Goal: Task Accomplishment & Management: Use online tool/utility

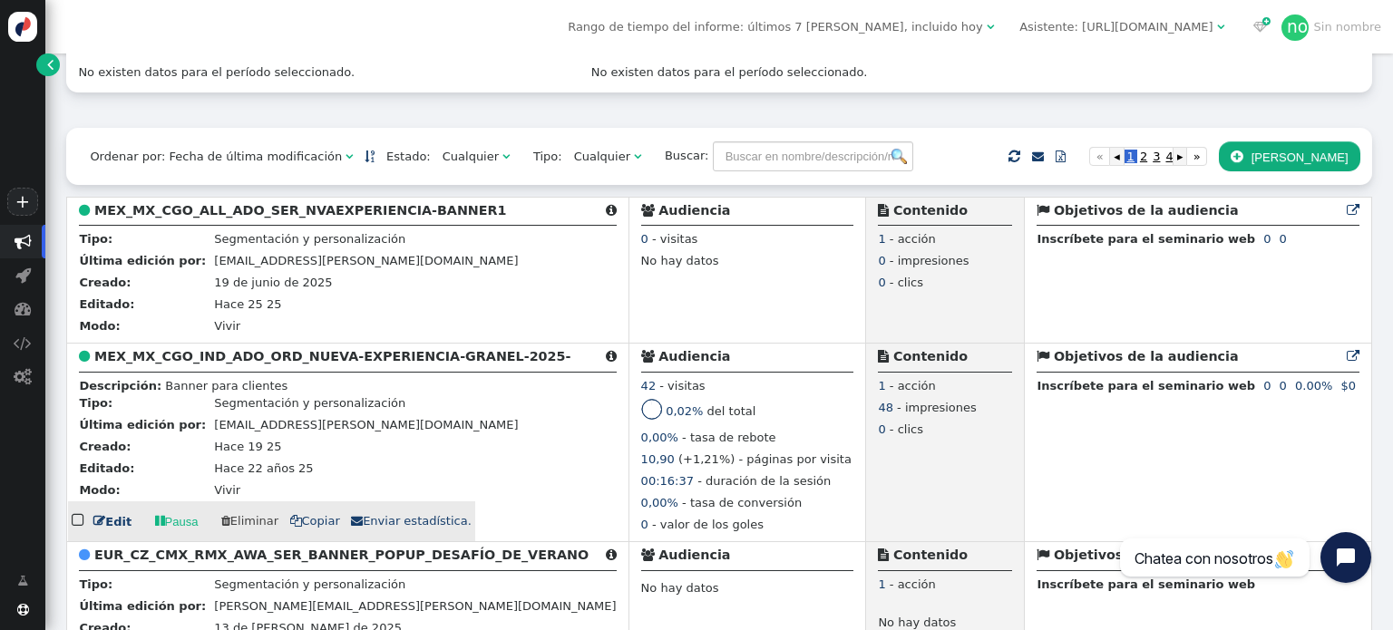
scroll to position [272, 0]
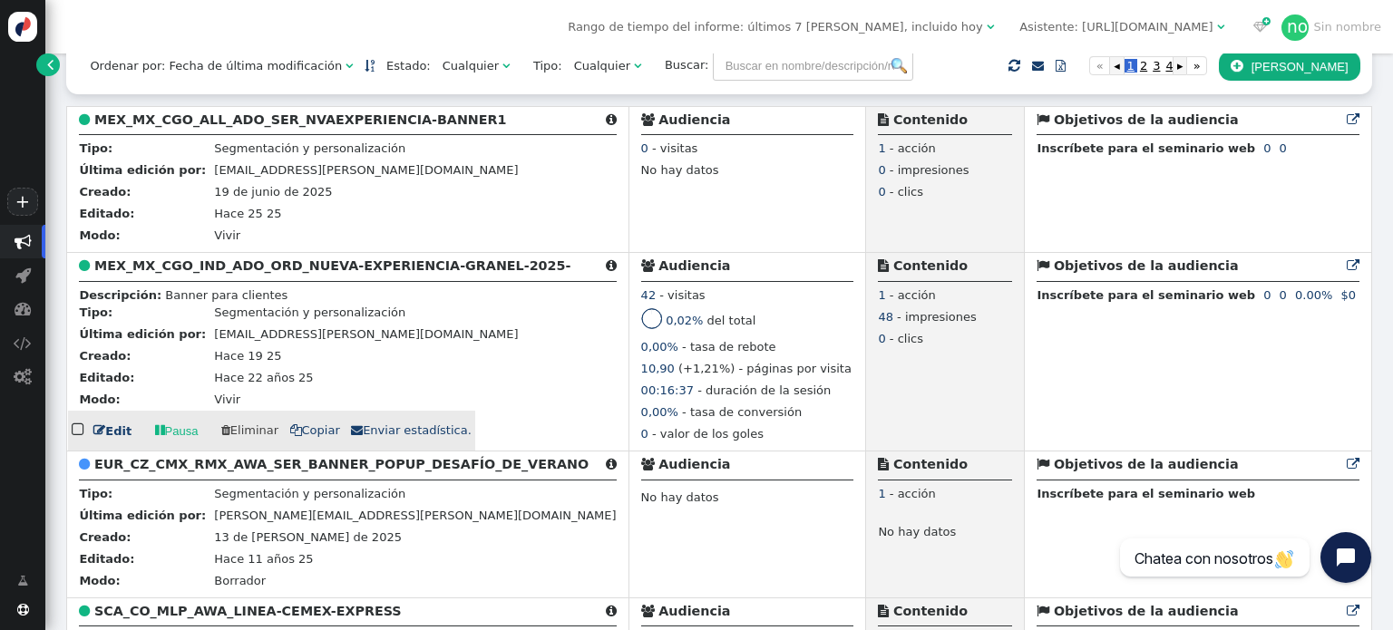
click at [102, 436] on font "" at bounding box center [99, 430] width 12 height 12
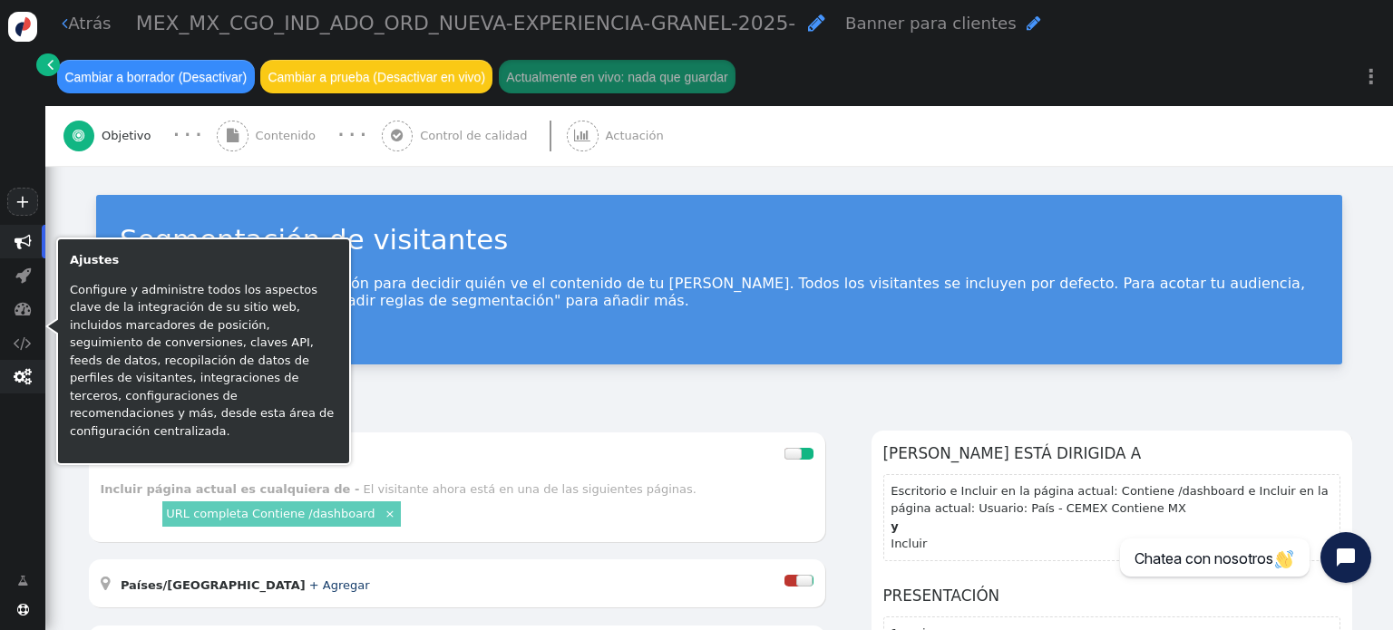
click at [26, 385] on font "" at bounding box center [23, 376] width 18 height 17
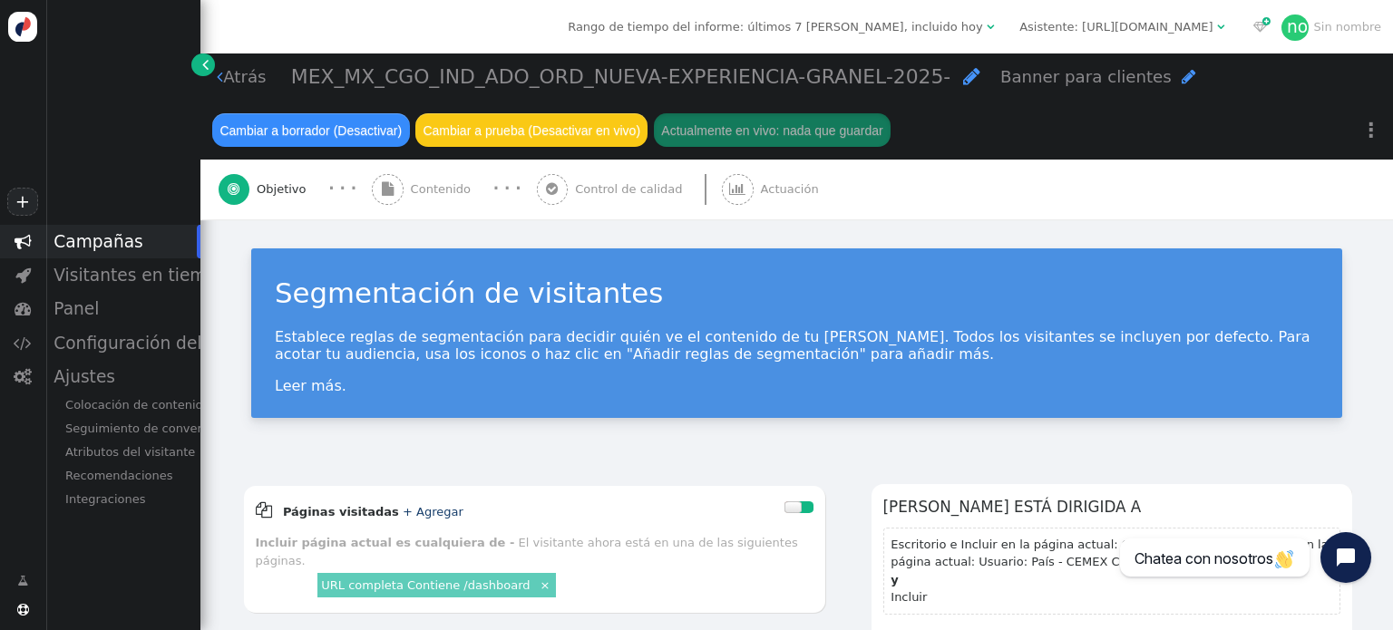
click at [143, 558] on div "+  Campañas  Visitantes en tiempo real  Panel  Configuración del rastreador…" at bounding box center [100, 315] width 200 height 630
click at [151, 452] on font "Atributos del visitante" at bounding box center [130, 452] width 130 height 14
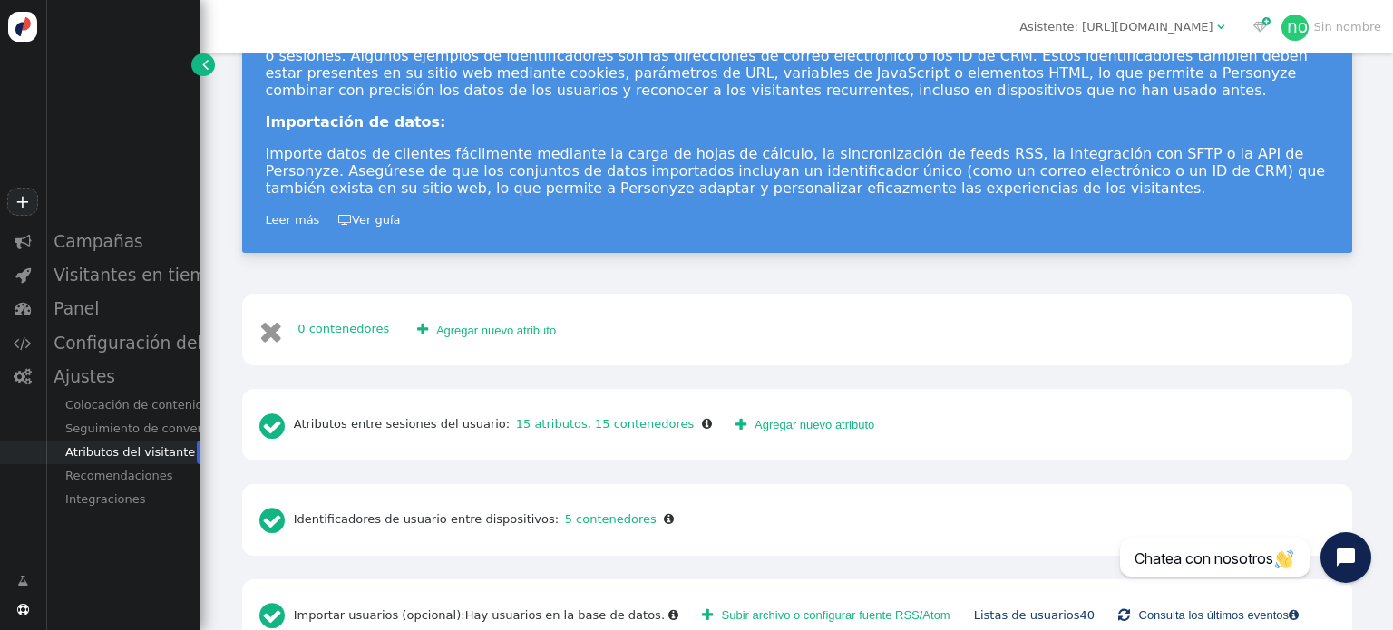
scroll to position [403, 0]
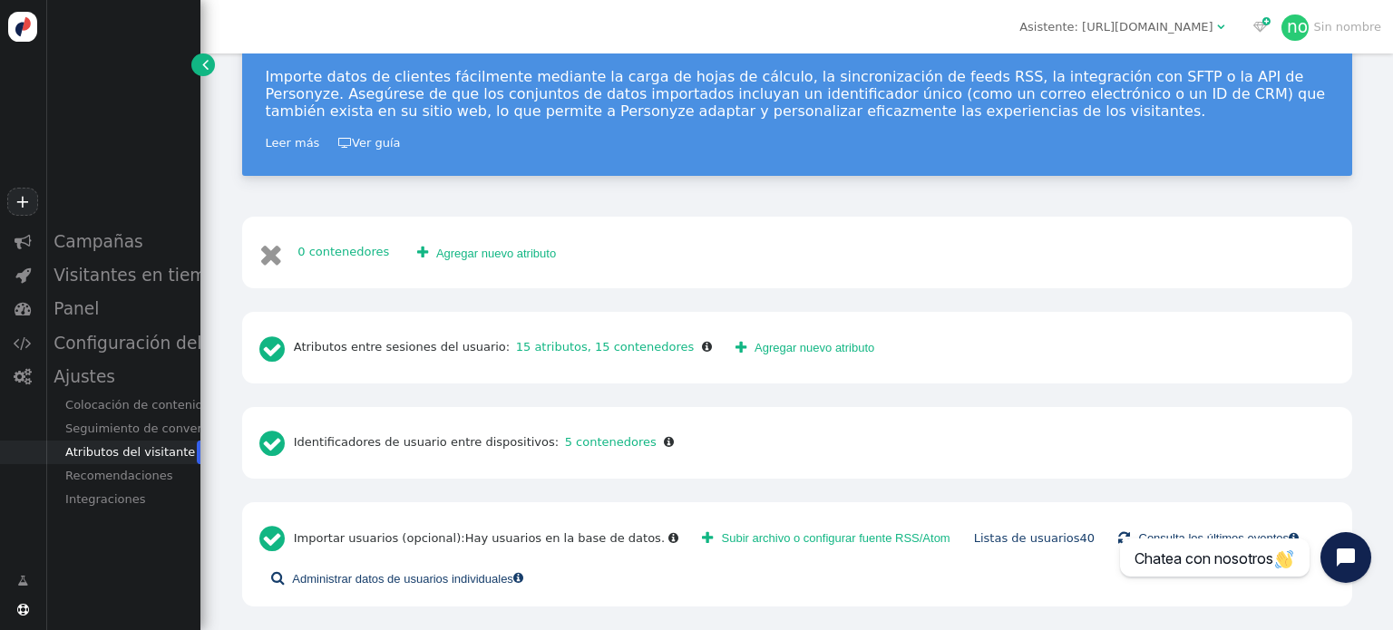
click at [791, 534] on font "Subir archivo o configurar fuente RSS/Atom" at bounding box center [836, 538] width 228 height 14
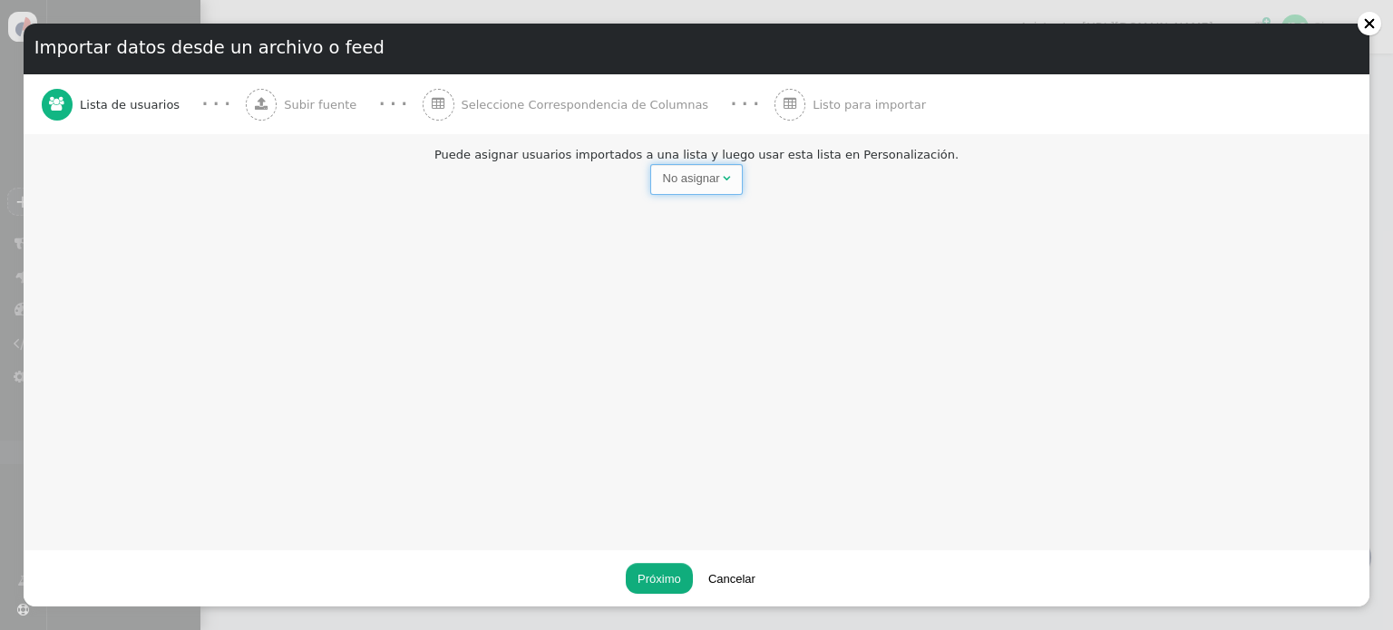
click at [728, 178] on font "" at bounding box center [726, 178] width 7 height 12
click at [811, 185] on input "text" at bounding box center [829, 179] width 187 height 31
type input "Nvaexp-granel-11sept"
click at [675, 579] on font "Próximo" at bounding box center [659, 579] width 44 height 14
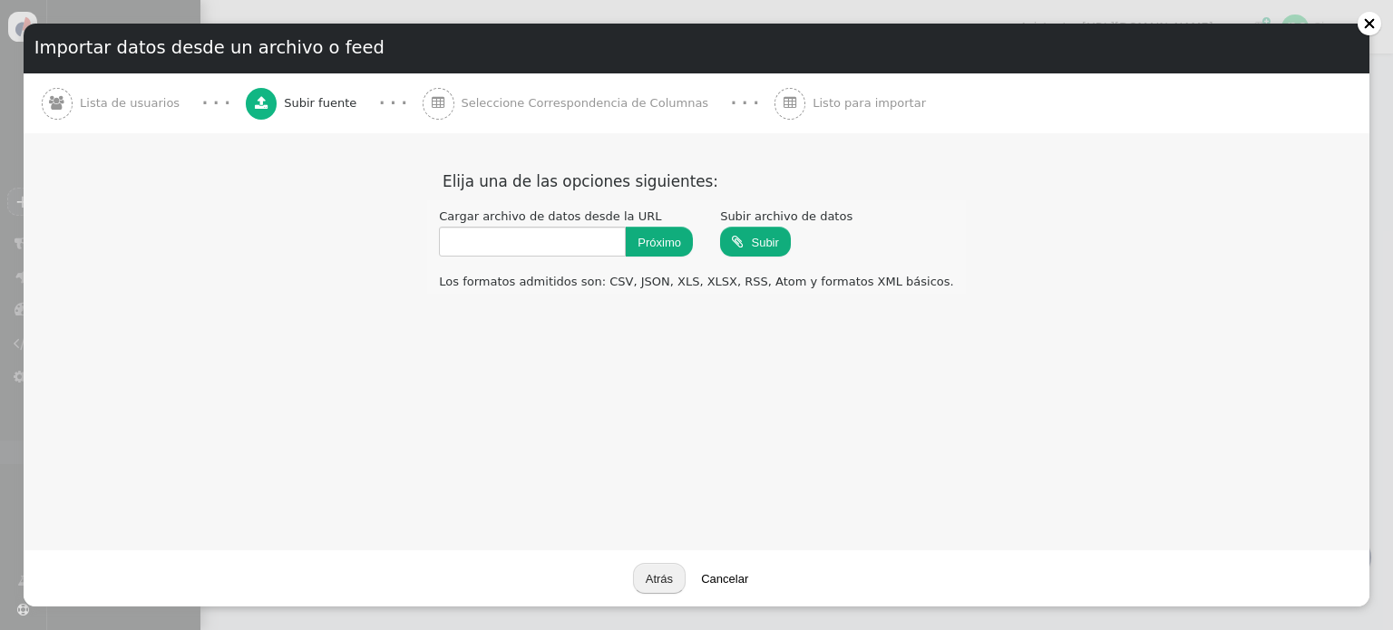
click at [790, 233] on input "file" at bounding box center [755, 241] width 71 height 33
type input "C:\fakepath\granel [DATE]xlsx"
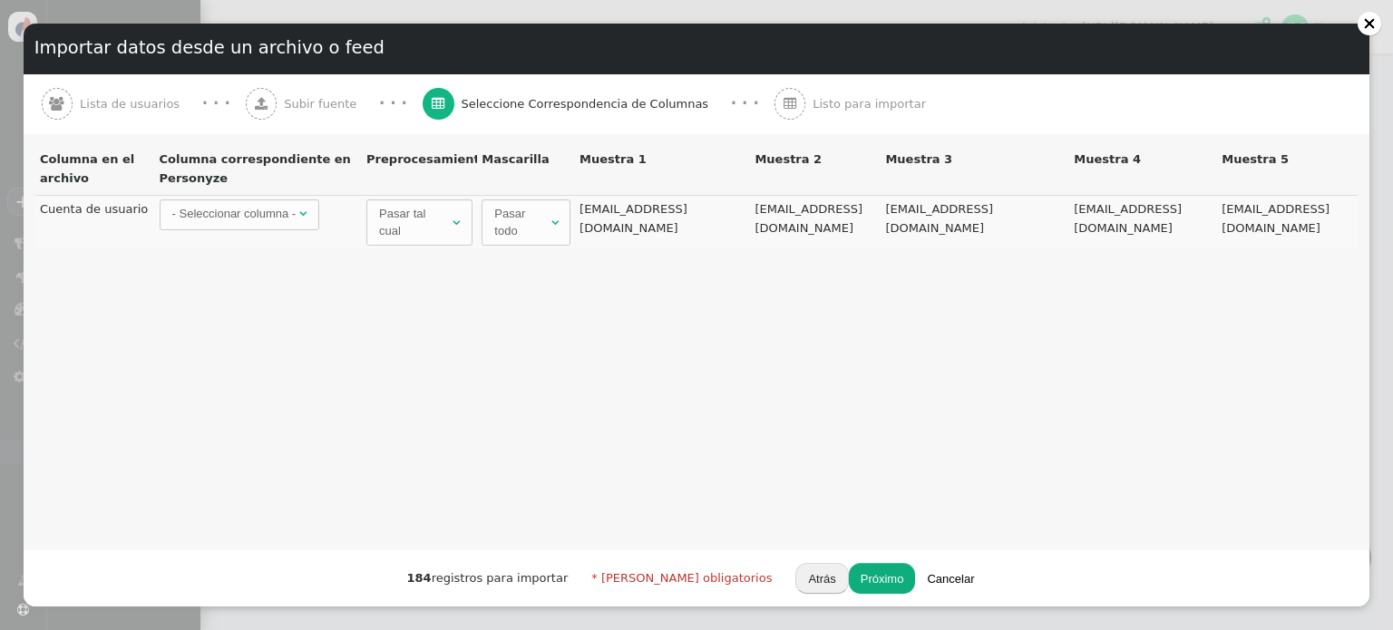
click at [253, 218] on font "- Seleccionar columna -" at bounding box center [234, 214] width 124 height 14
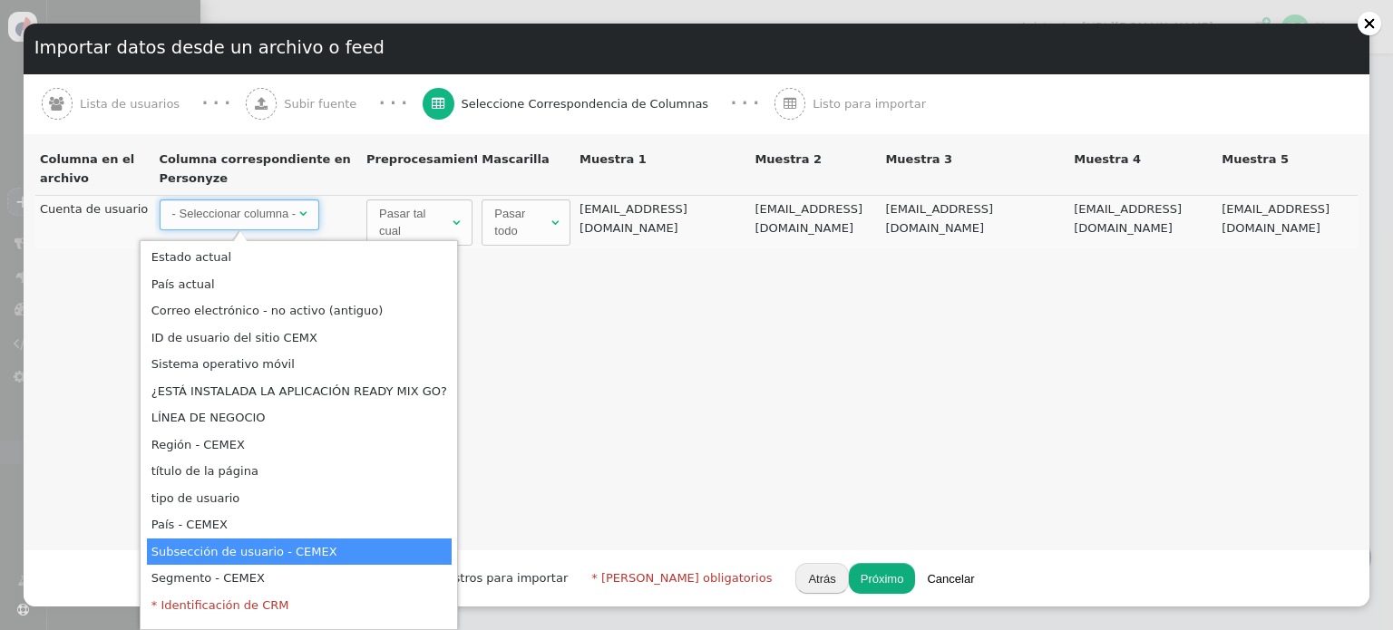
scroll to position [352, 0]
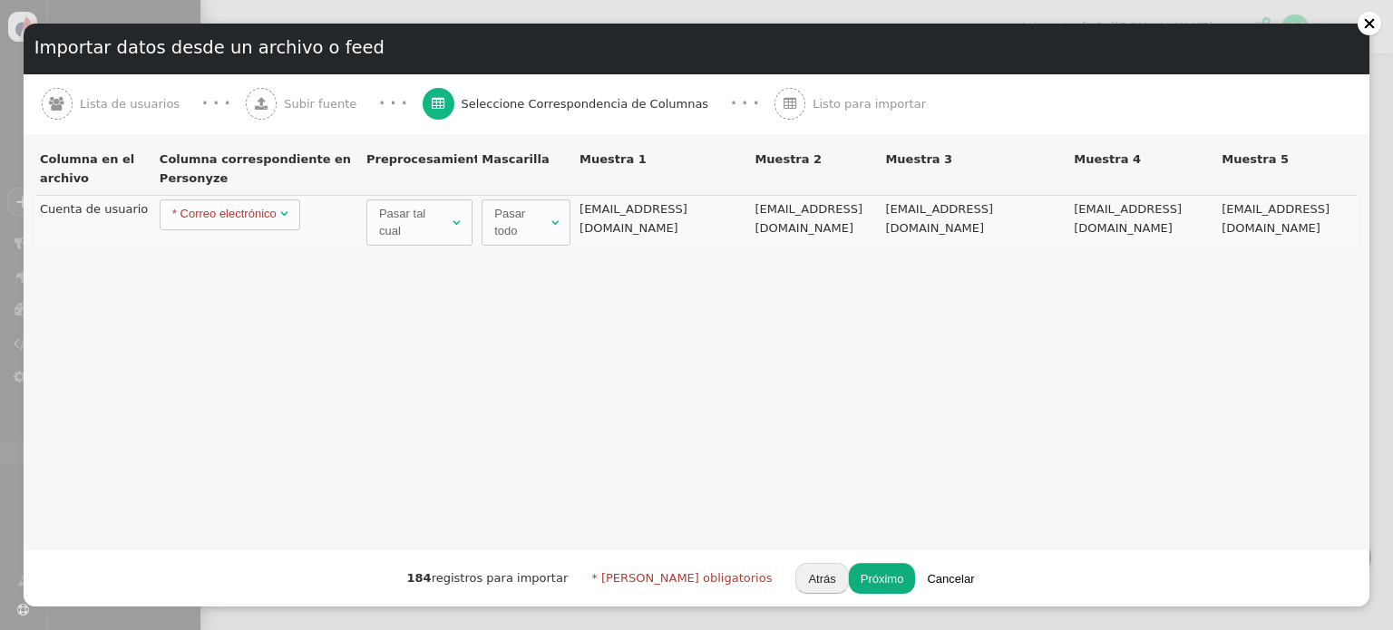
click at [860, 577] on font "Próximo" at bounding box center [882, 579] width 44 height 14
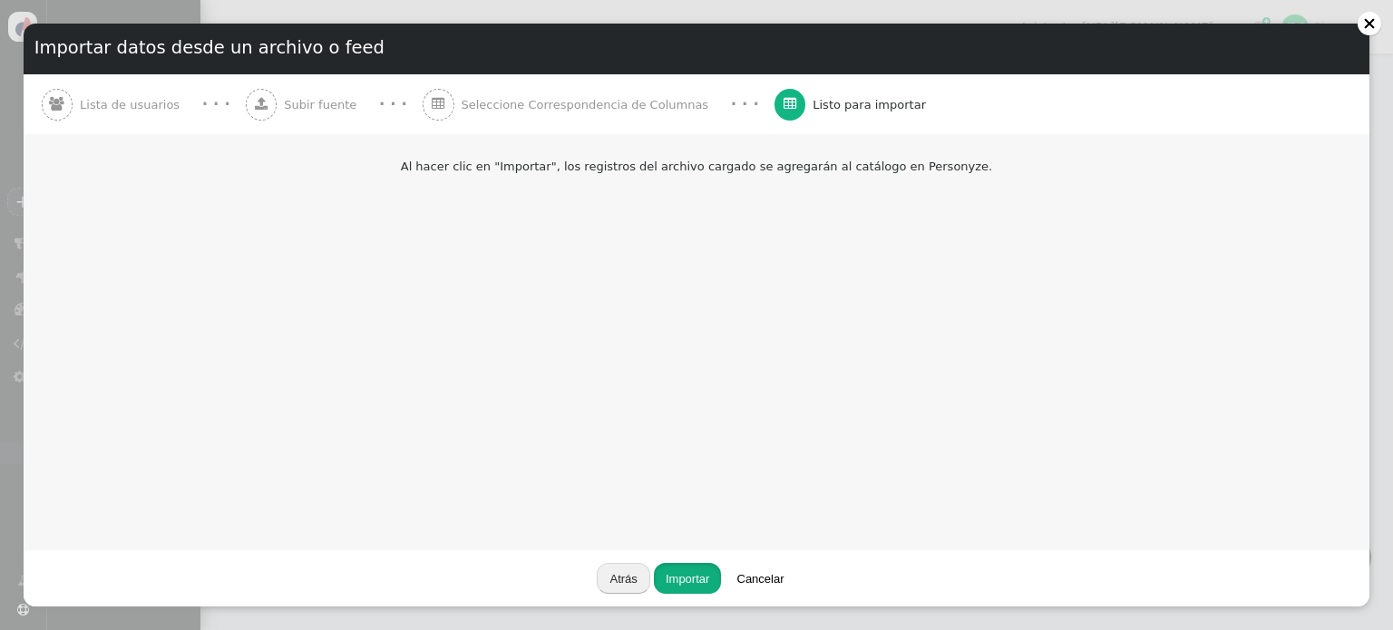
click at [688, 578] on font "Importar" at bounding box center [687, 579] width 44 height 14
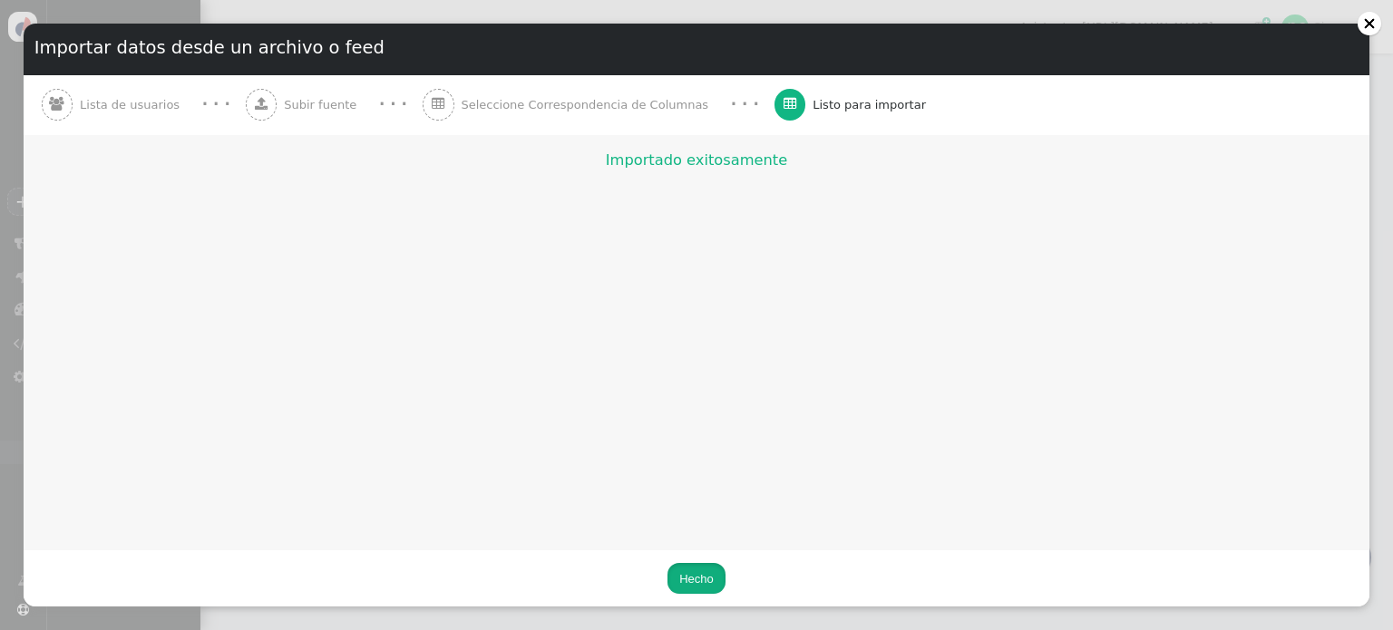
drag, startPoint x: 696, startPoint y: 573, endPoint x: 702, endPoint y: 561, distance: 13.0
click at [697, 573] on font "Hecho" at bounding box center [696, 579] width 34 height 14
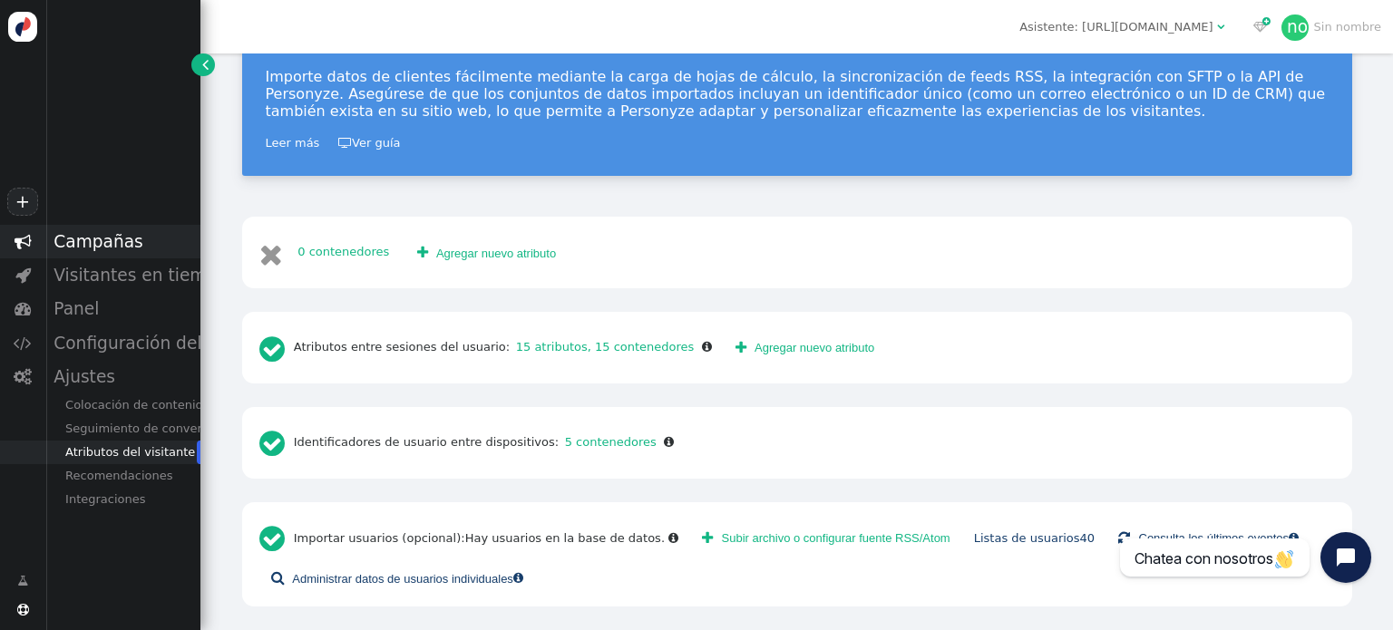
click at [86, 243] on font "Campañas" at bounding box center [97, 241] width 89 height 19
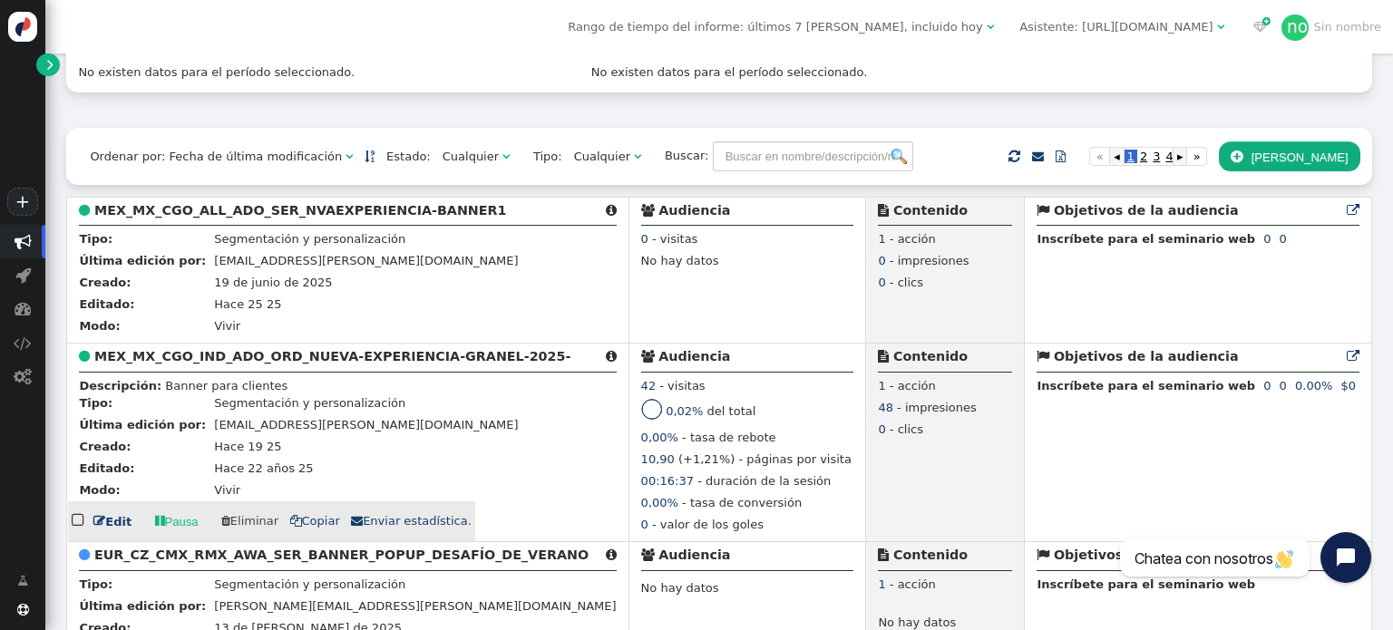
scroll to position [272, 0]
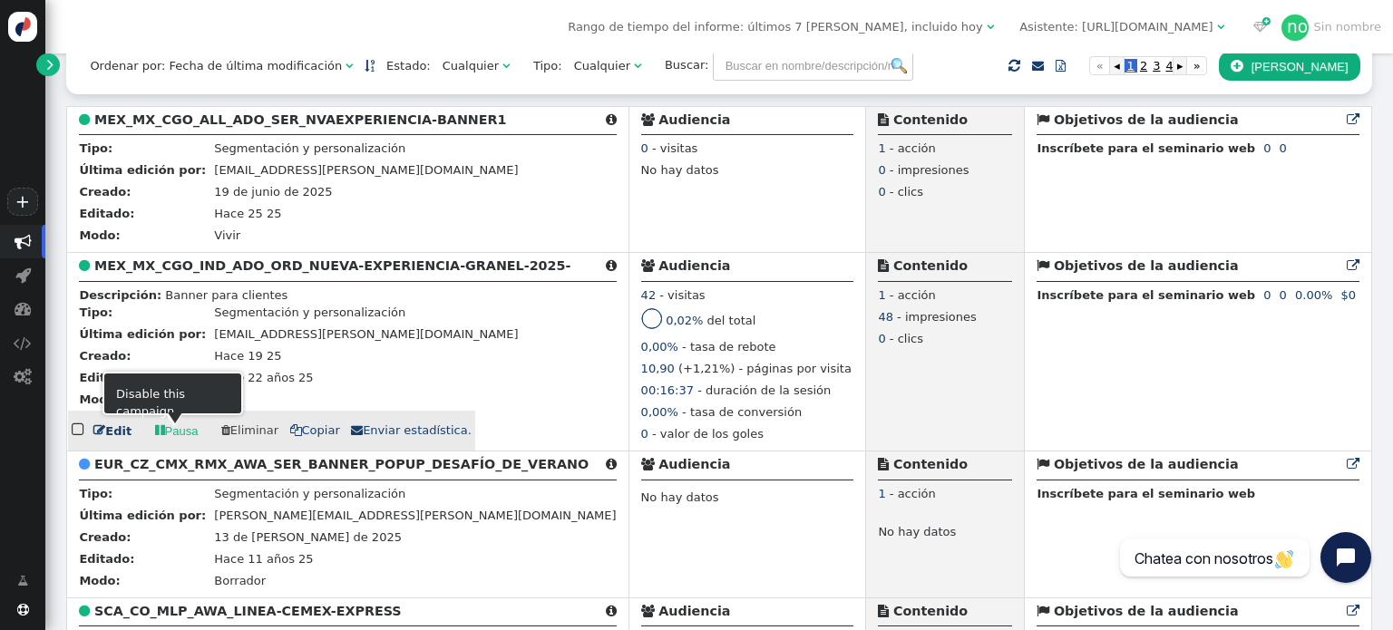
click at [118, 438] on font "Edit" at bounding box center [118, 431] width 26 height 14
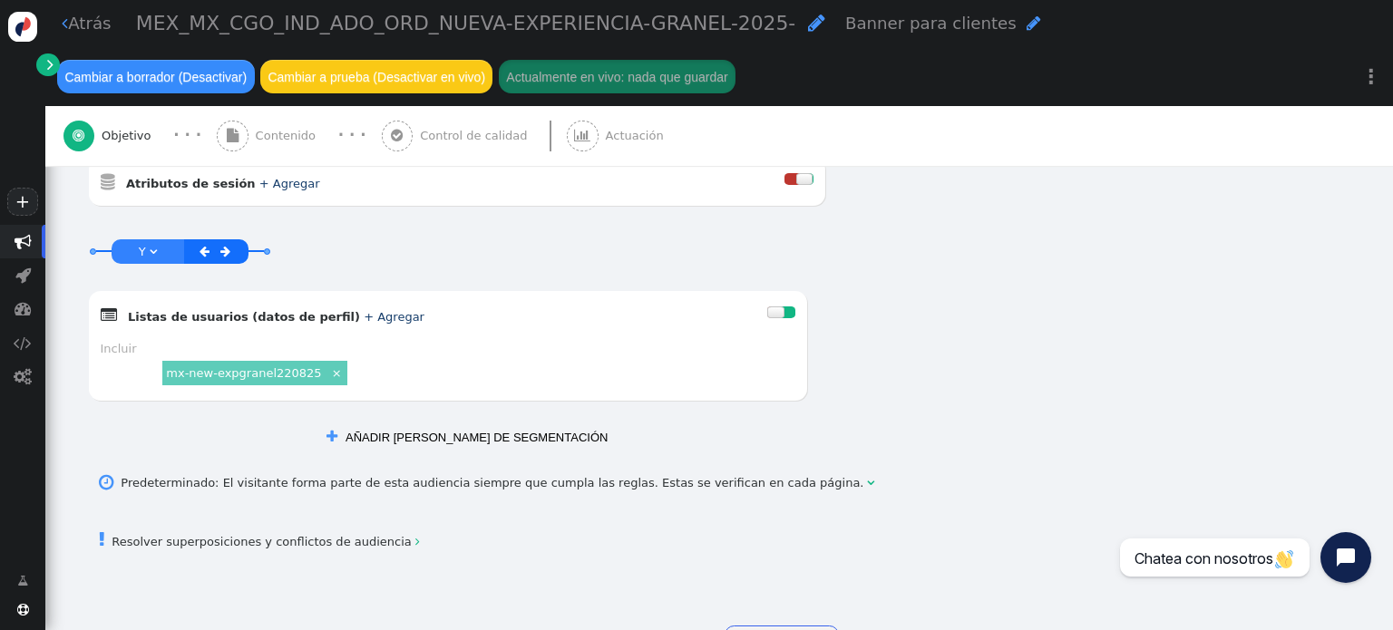
scroll to position [907, 0]
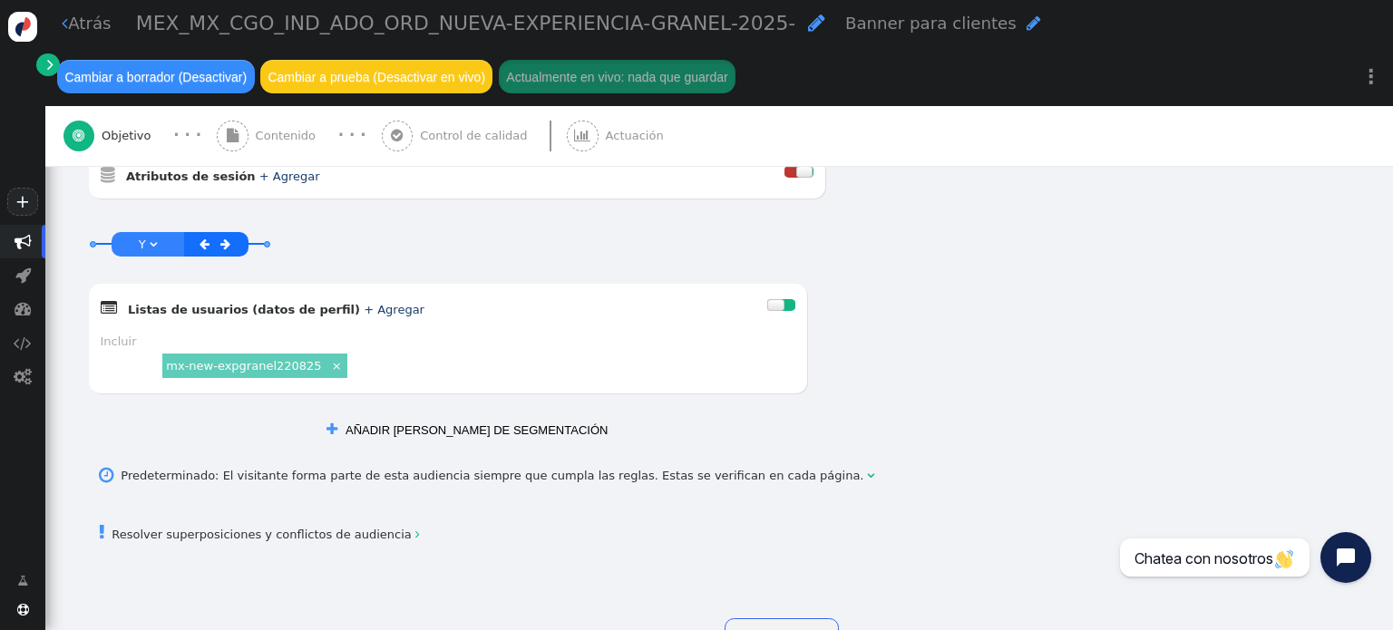
click at [453, 432] on font "AÑADIR [PERSON_NAME] DE SEGMENTACIÓN" at bounding box center [476, 430] width 262 height 14
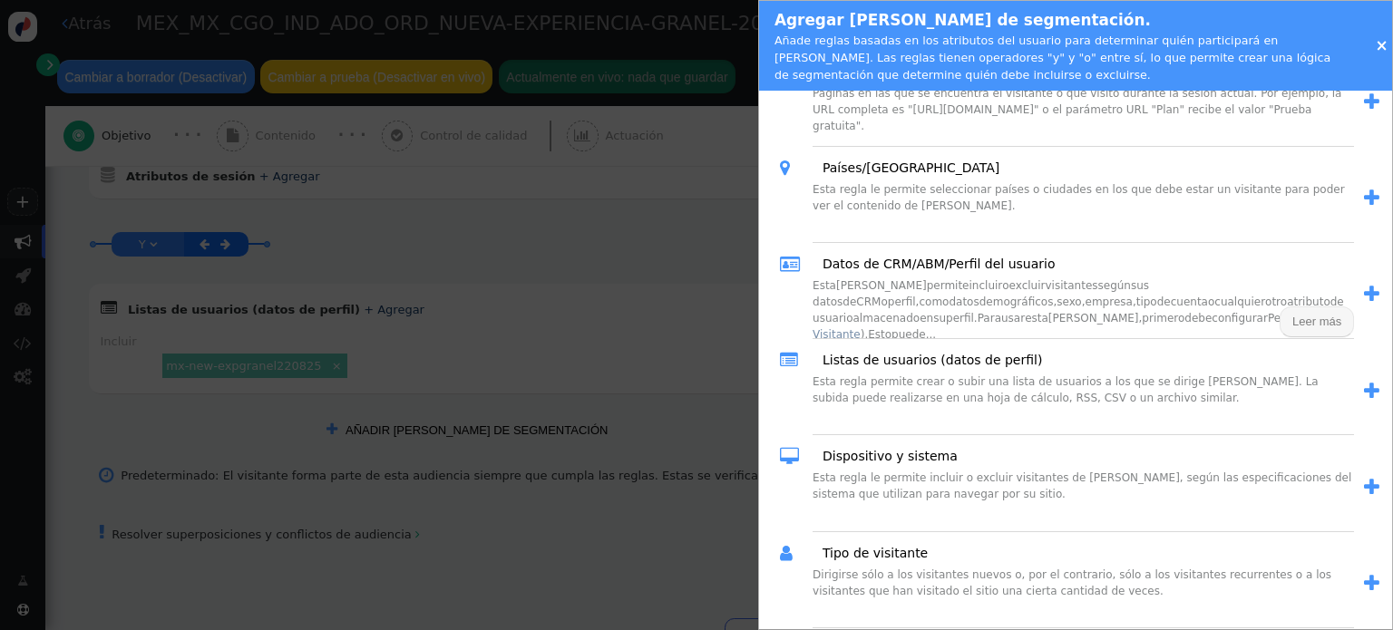
scroll to position [91, 0]
click at [915, 362] on font "Listas de usuarios (datos de perfil)" at bounding box center [931, 359] width 219 height 15
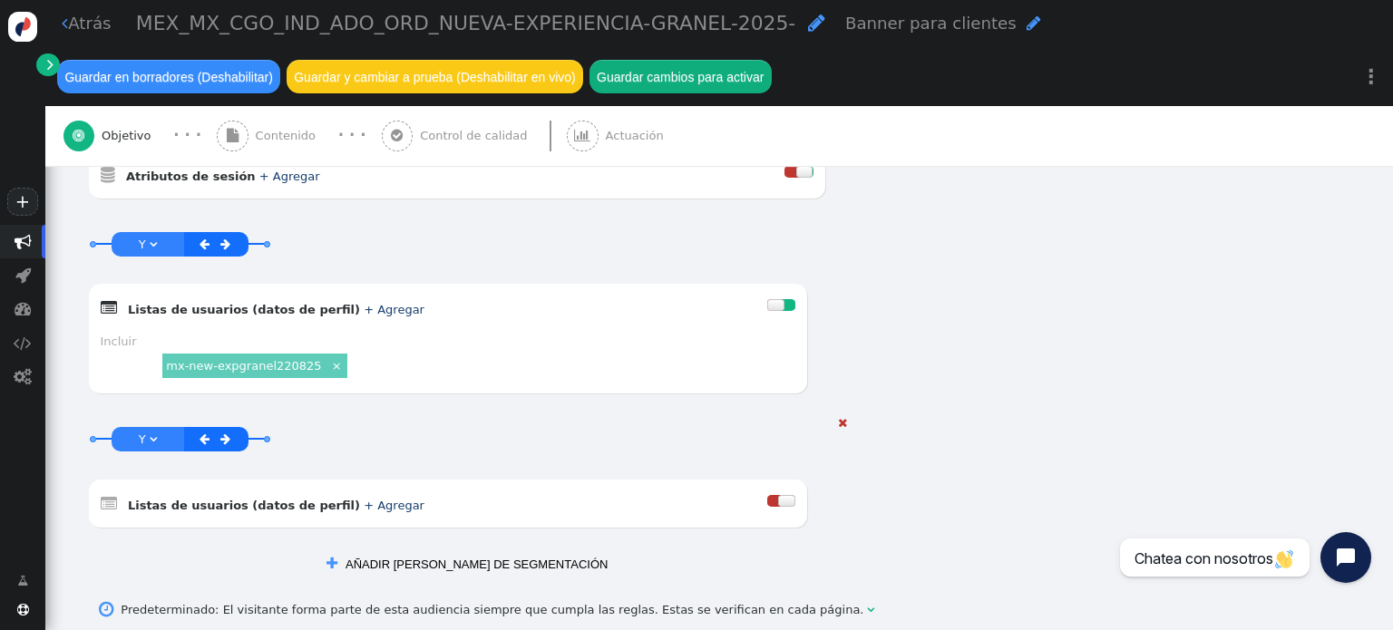
scroll to position [1088, 0]
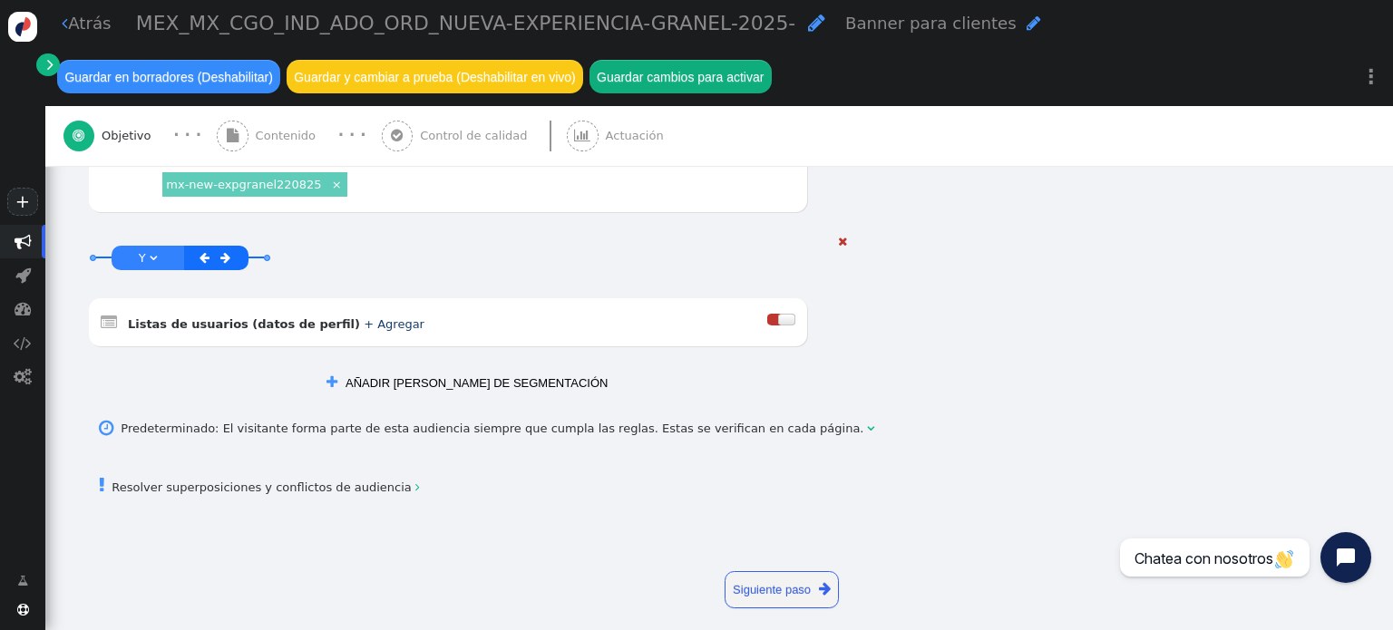
click at [364, 318] on font "+ Agregar" at bounding box center [394, 324] width 61 height 14
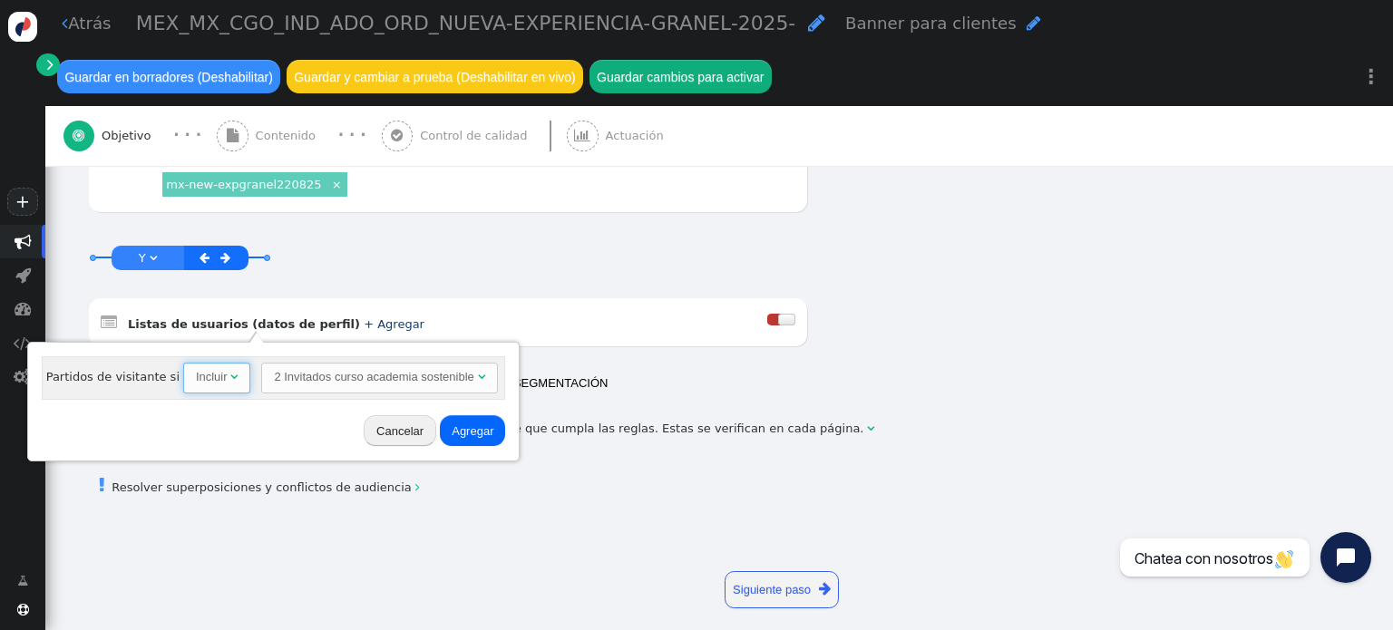
click at [230, 380] on font "" at bounding box center [233, 377] width 7 height 12
click at [333, 376] on font "2 Invitados curso academia sostenible" at bounding box center [373, 377] width 199 height 14
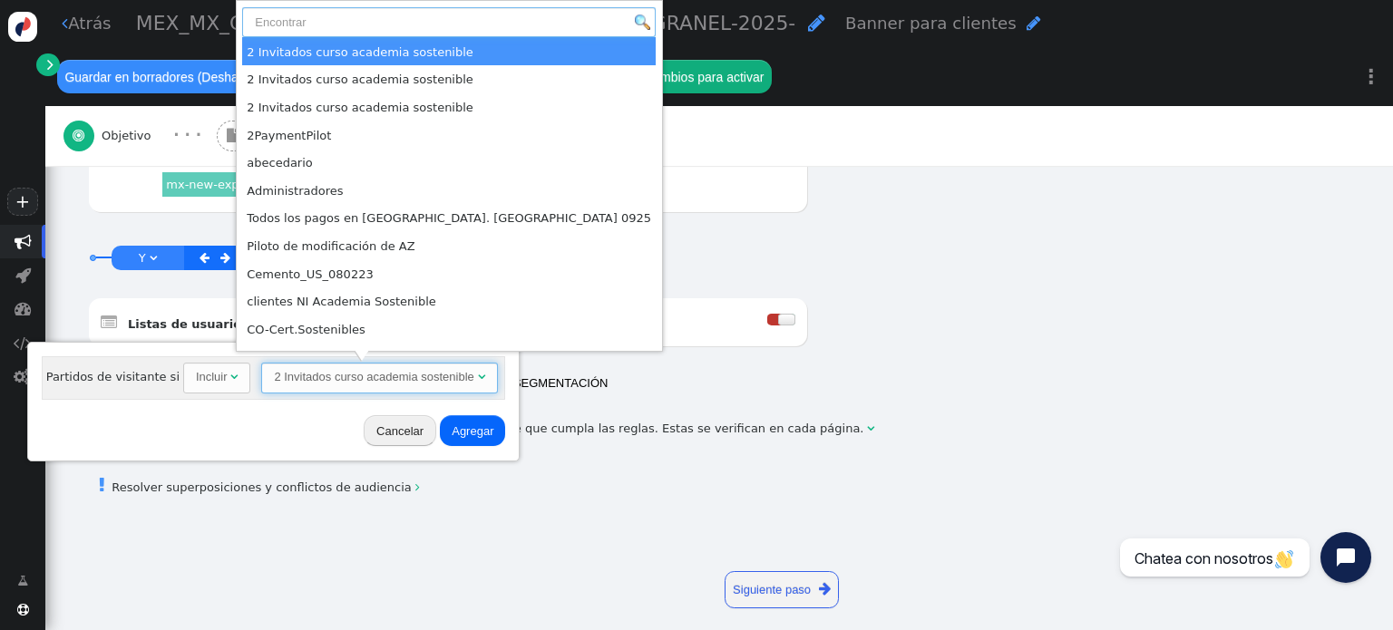
click at [364, 20] on input "text" at bounding box center [448, 22] width 413 height 31
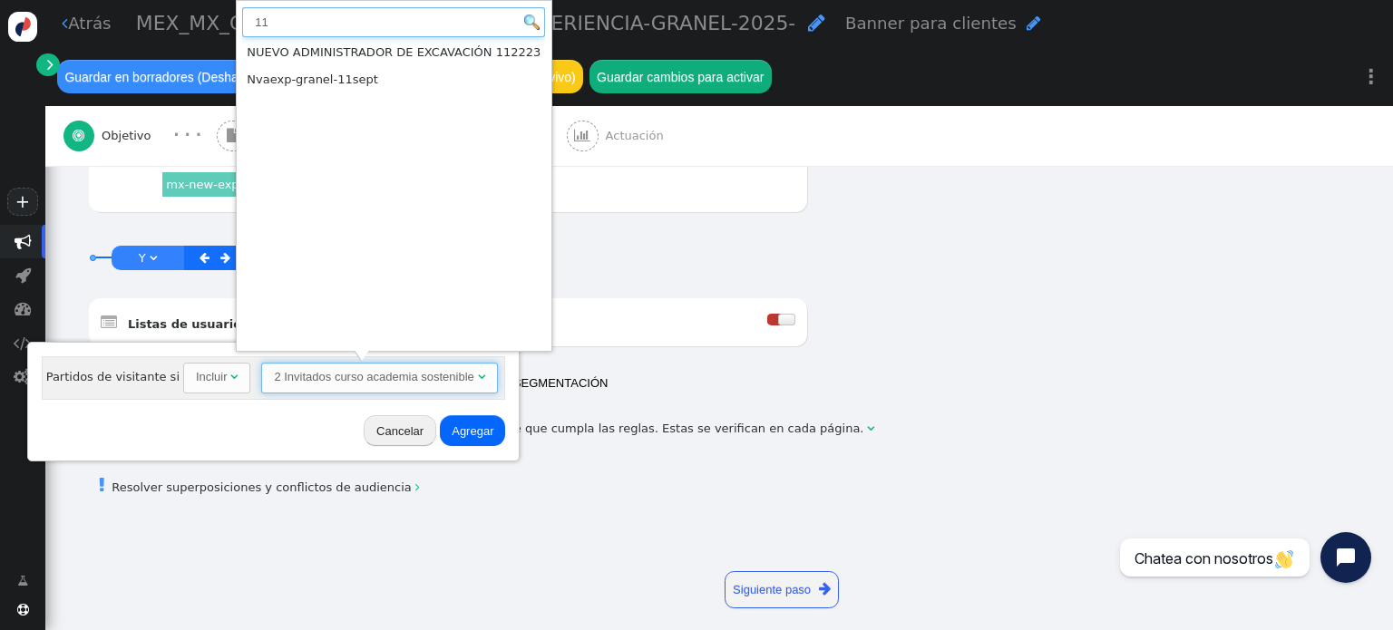
type input "11"
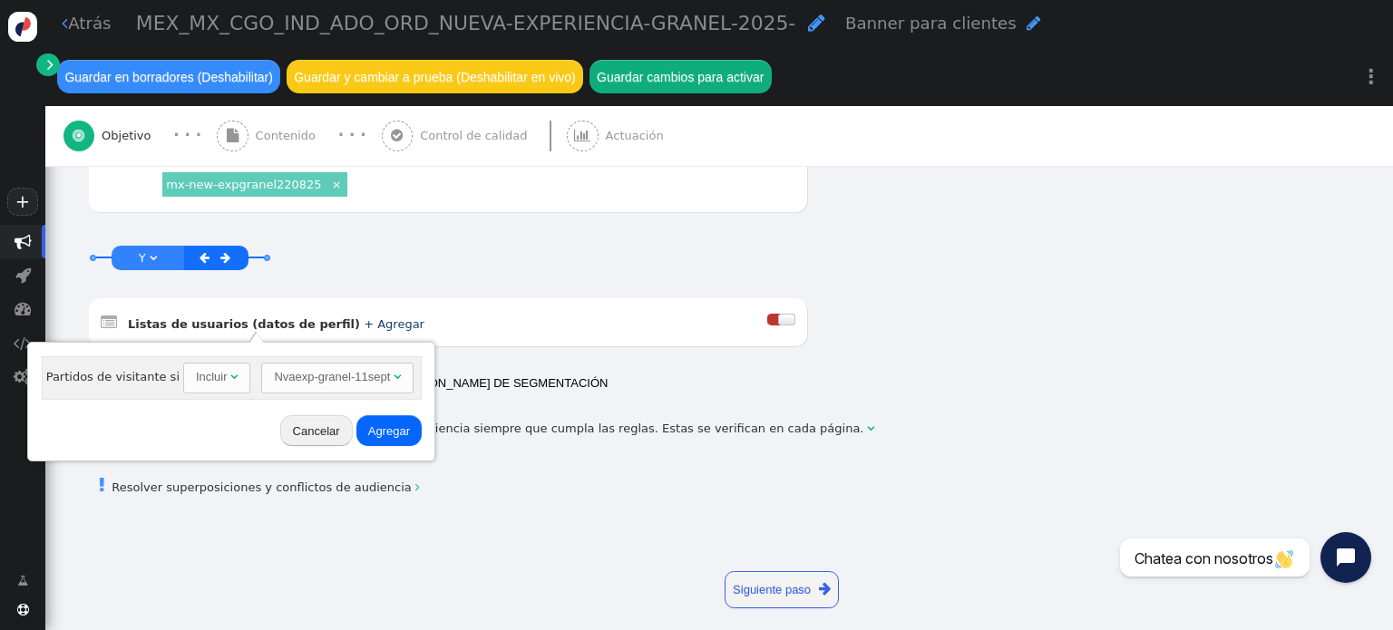
click at [368, 424] on font "Agregar" at bounding box center [389, 431] width 42 height 14
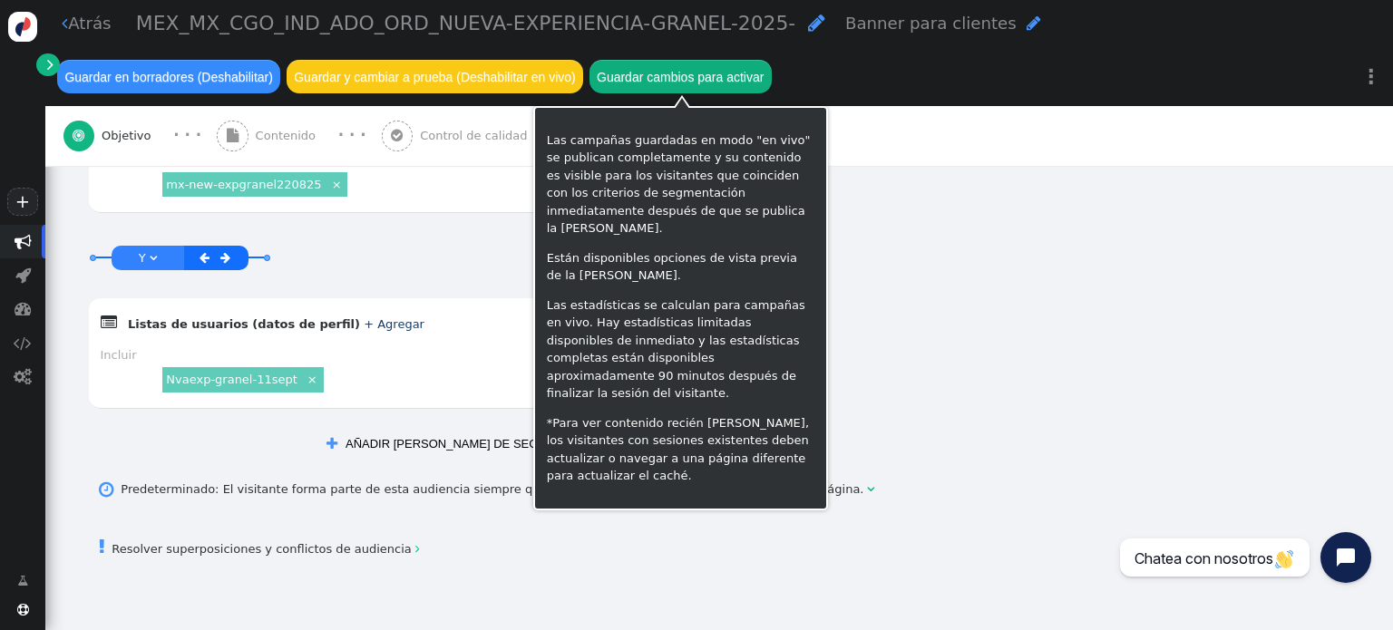
click at [725, 78] on font "Guardar cambios para activar" at bounding box center [680, 77] width 167 height 15
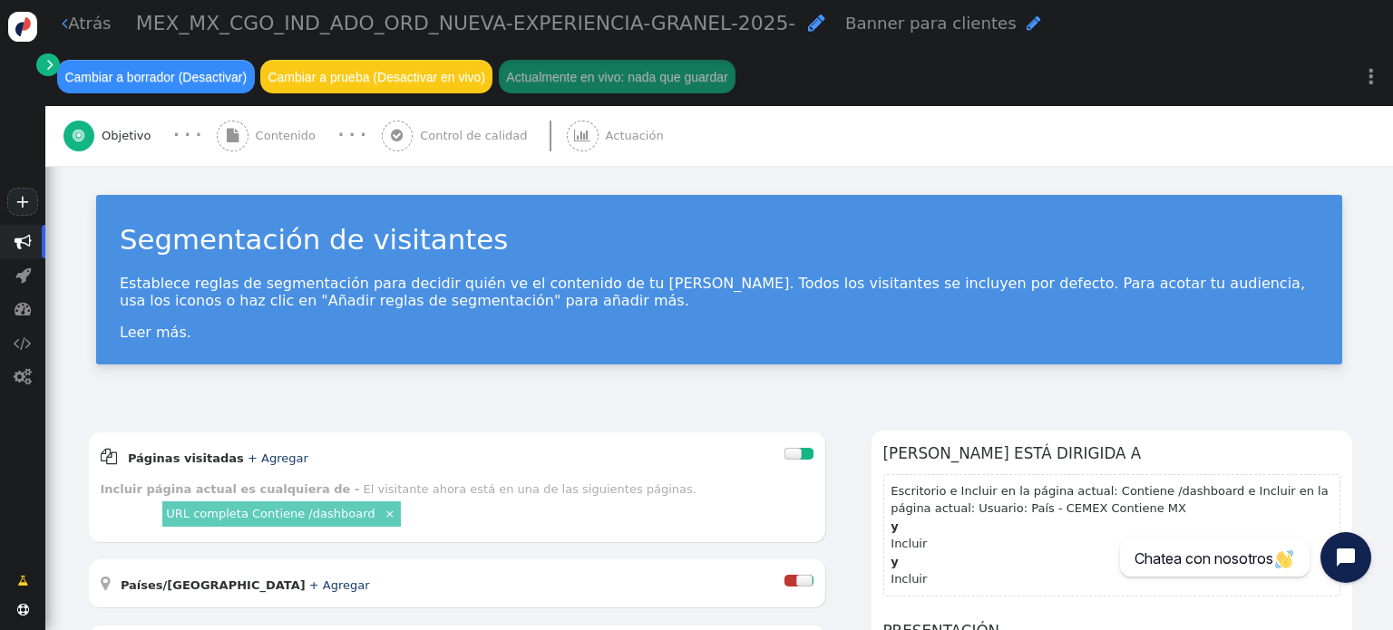
click at [88, 14] on font "Atrás" at bounding box center [89, 23] width 43 height 19
